Goal: Task Accomplishment & Management: Manage account settings

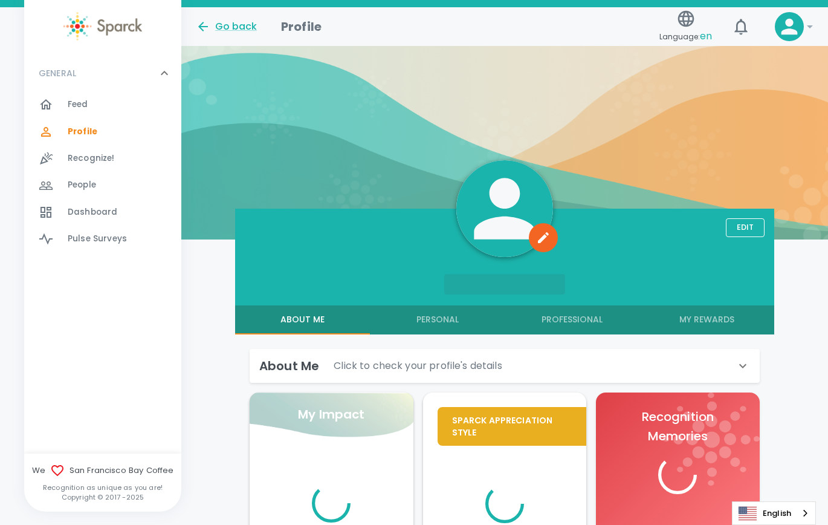
click at [508, 360] on div "About Me Click to check your profile's details" at bounding box center [497, 365] width 476 height 19
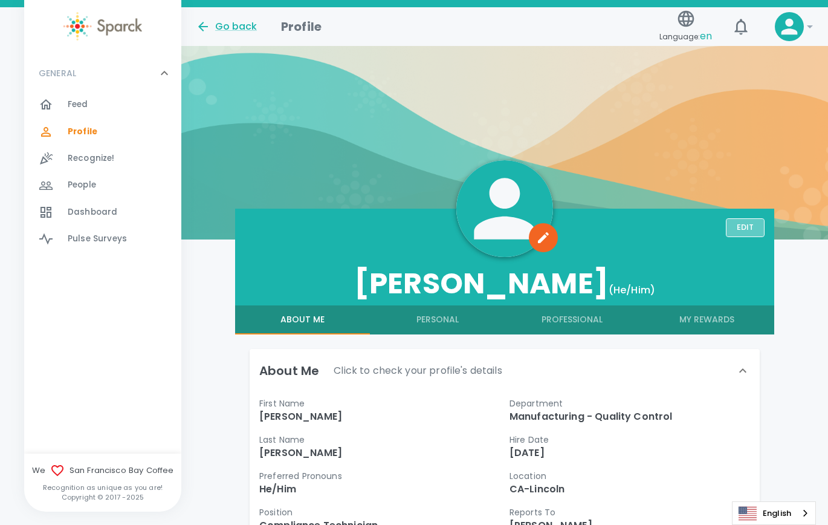
click at [755, 232] on button "Edit" at bounding box center [745, 227] width 39 height 19
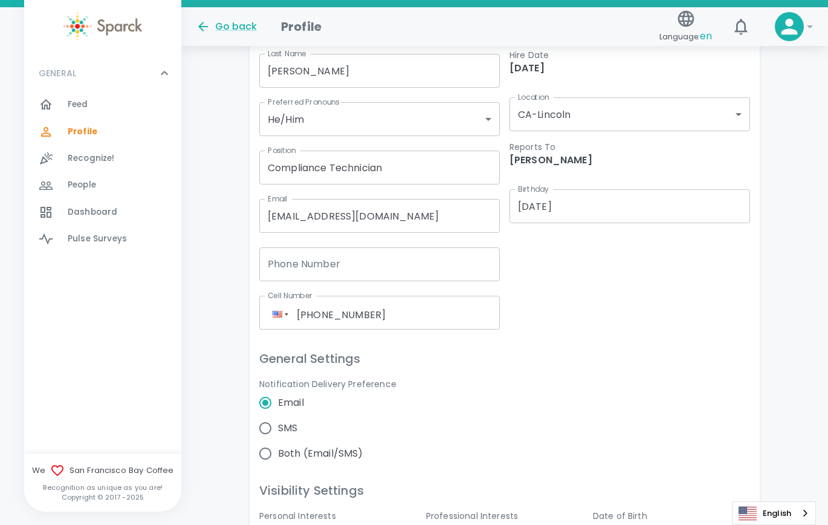
scroll to position [484, 0]
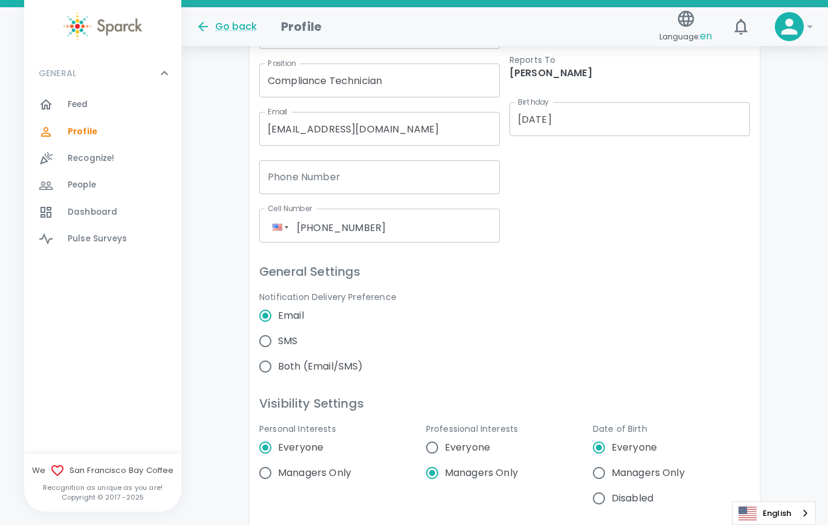
click at [482, 242] on div "Phone [PHONE_NUMBER]" at bounding box center [379, 226] width 241 height 34
drag, startPoint x: 370, startPoint y: 239, endPoint x: 220, endPoint y: 241, distance: 149.9
click at [220, 241] on div "Save [PERSON_NAME] (He/Him) About Me Personal Professional My Rewards About Me …" at bounding box center [504, 472] width 647 height 1495
radio input "false"
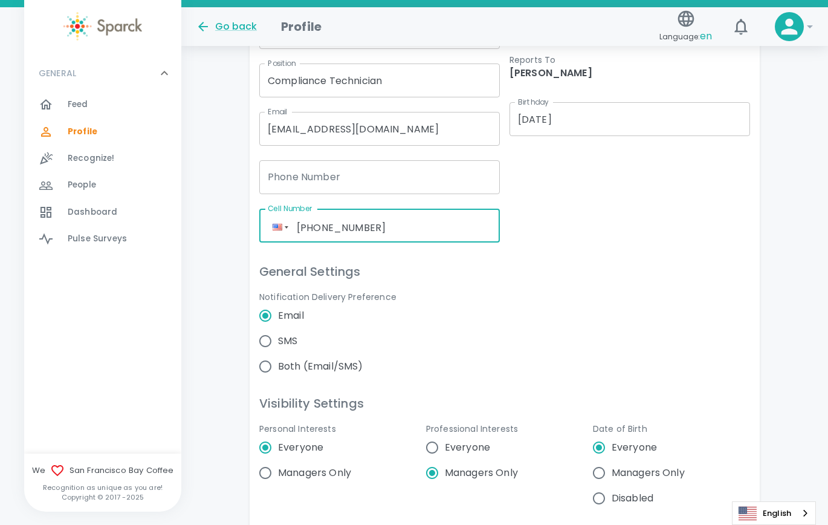
radio input "false"
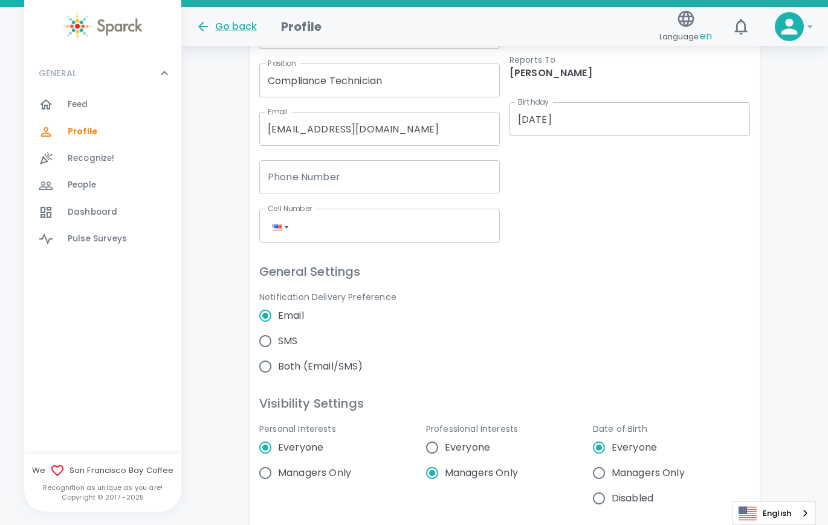
click at [601, 277] on div "Notification Delivery Preference Email SMS Both (Email/SMS)" at bounding box center [500, 325] width 500 height 108
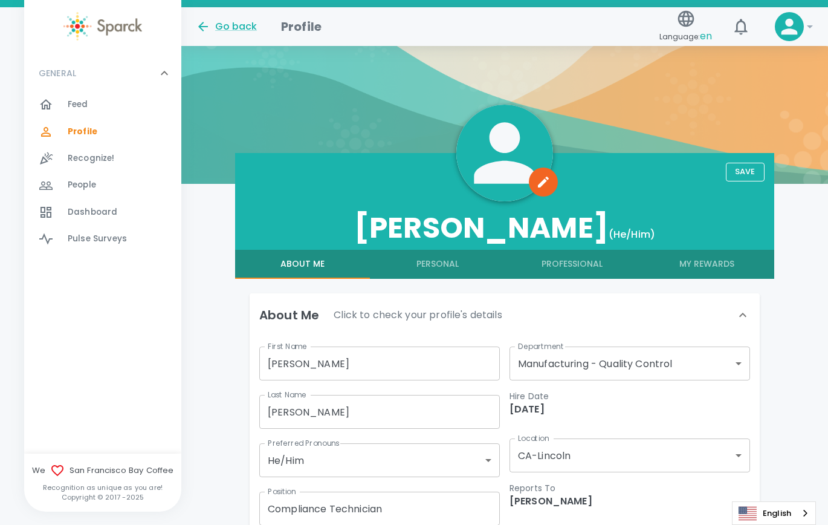
scroll to position [0, 0]
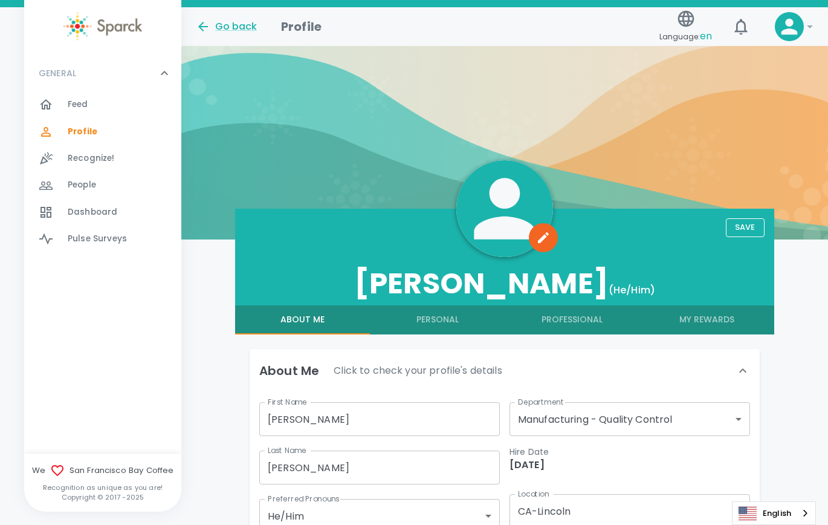
click at [759, 227] on button "Save" at bounding box center [745, 227] width 39 height 19
